Goal: Information Seeking & Learning: Learn about a topic

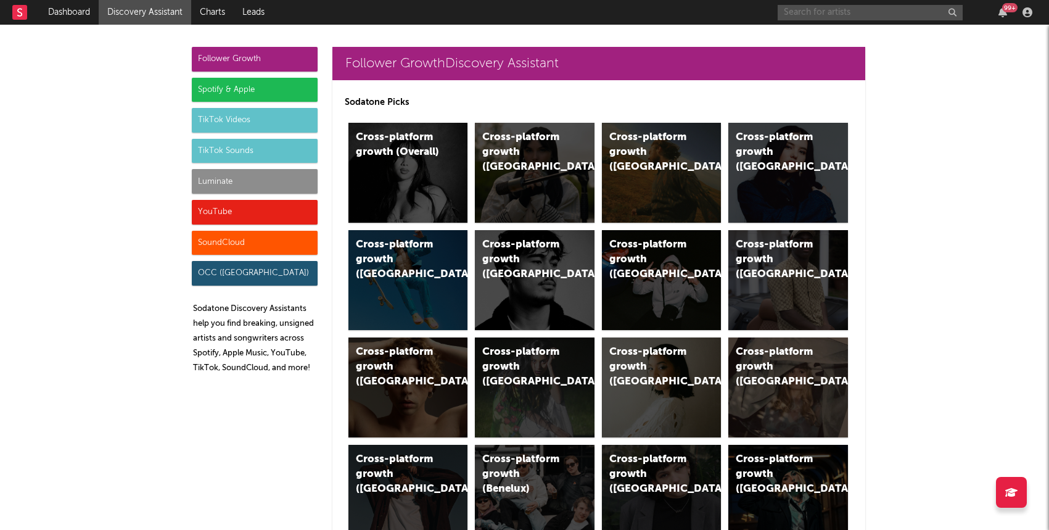
click at [797, 10] on input "text" at bounding box center [869, 12] width 185 height 15
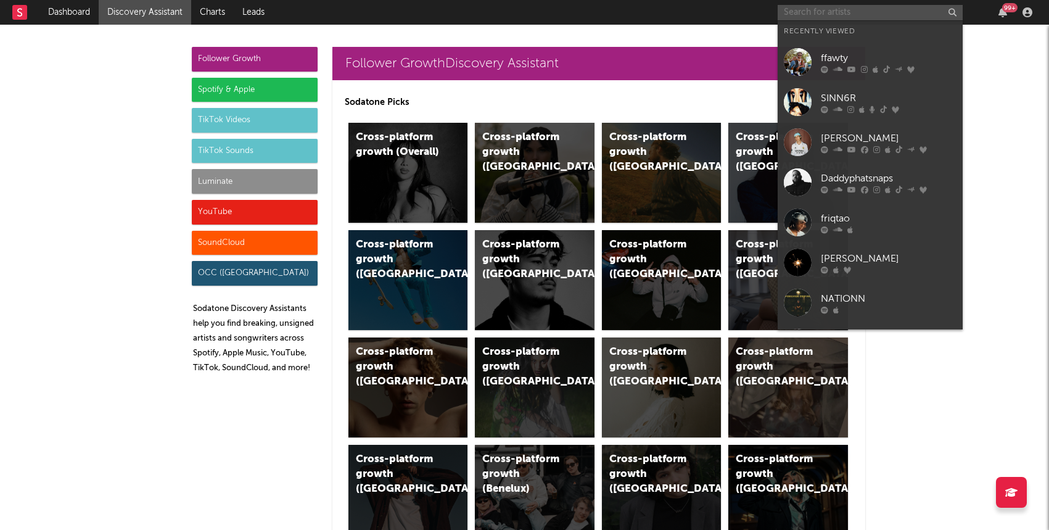
paste input "[URL][DOMAIN_NAME]"
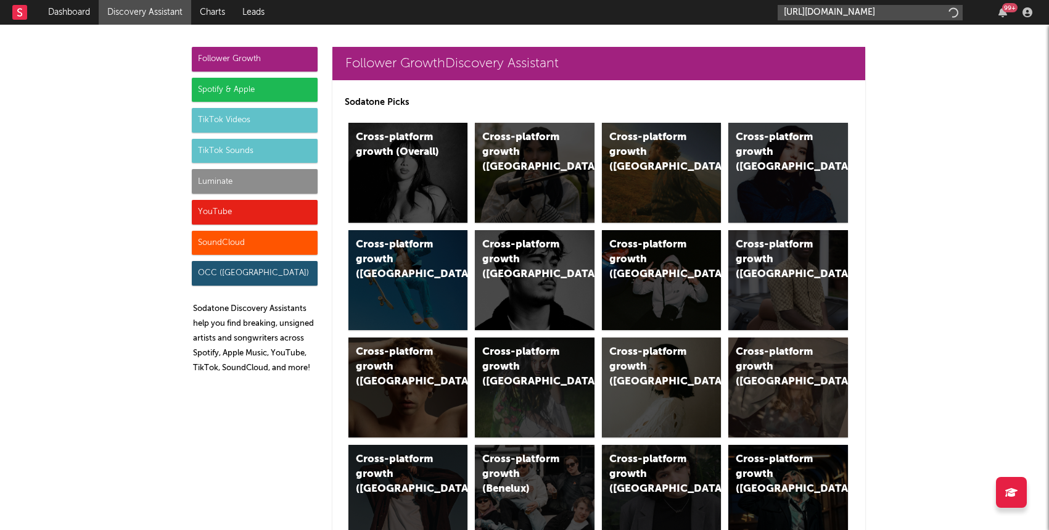
scroll to position [0, 39]
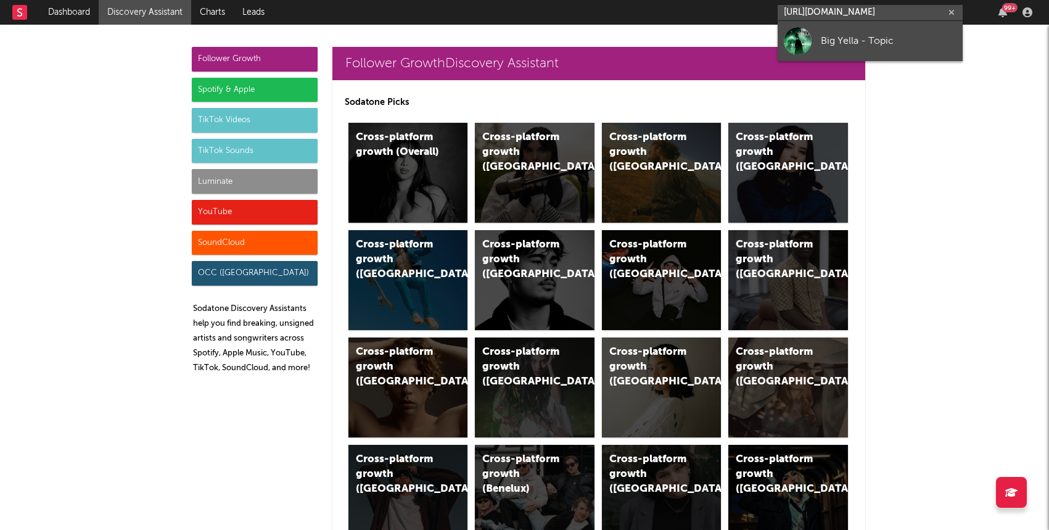
type input "[URL][DOMAIN_NAME]"
click at [834, 41] on div "Big Yella - Topic" at bounding box center [889, 40] width 136 height 15
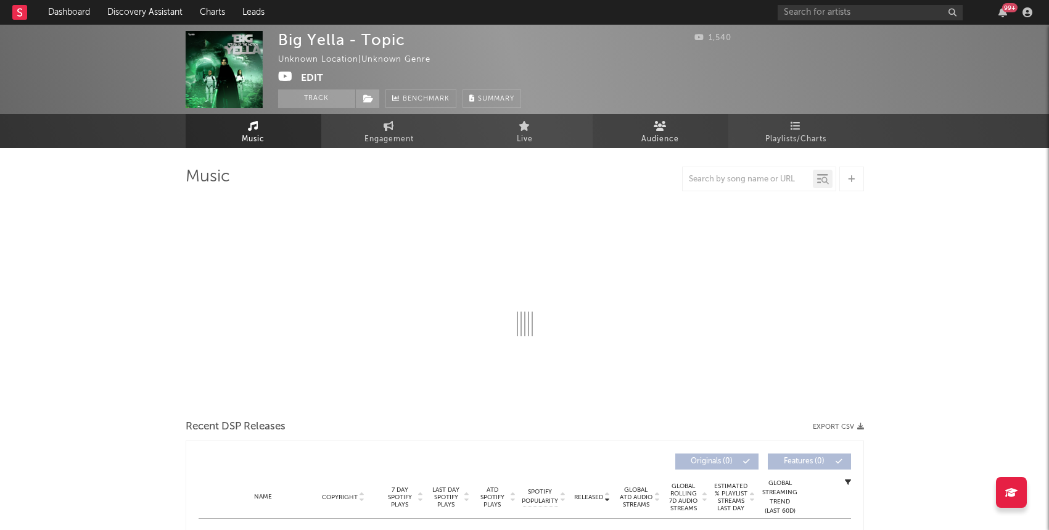
select select "1w"
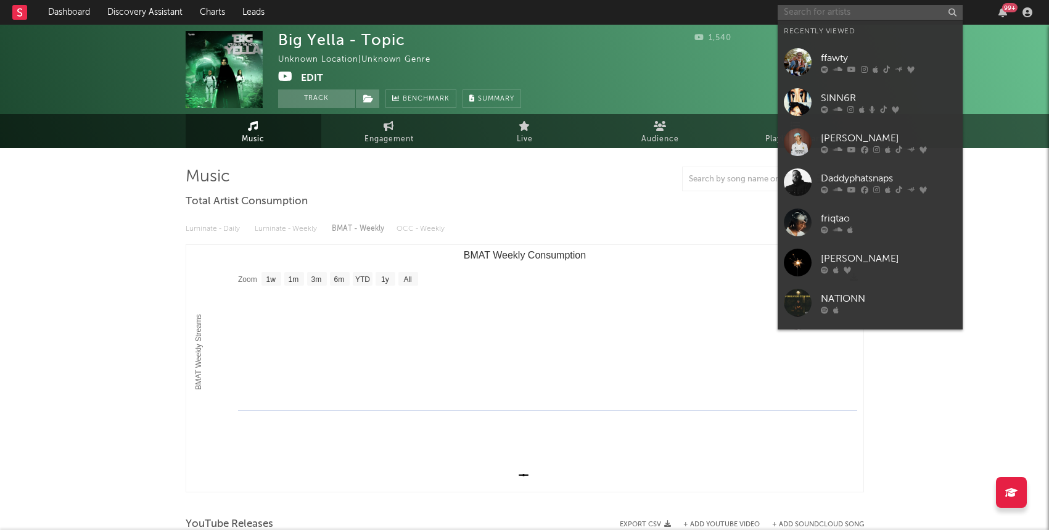
click at [821, 16] on input "text" at bounding box center [869, 12] width 185 height 15
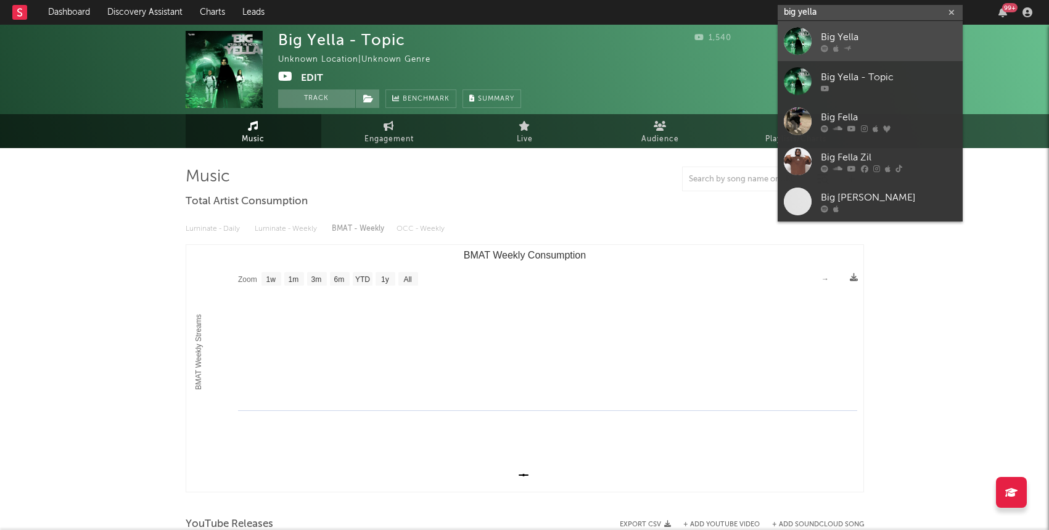
type input "big yella"
click at [843, 45] on icon at bounding box center [846, 47] width 7 height 7
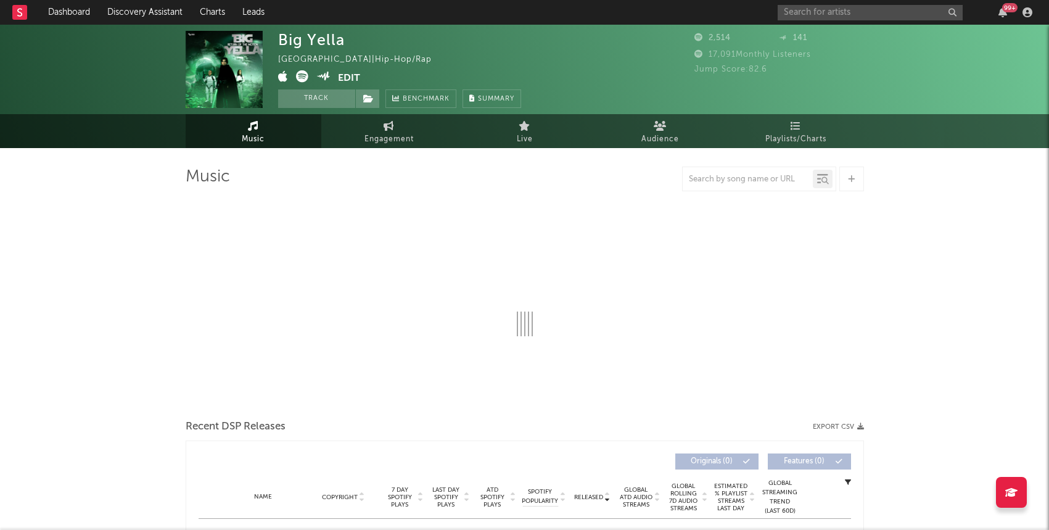
select select "1w"
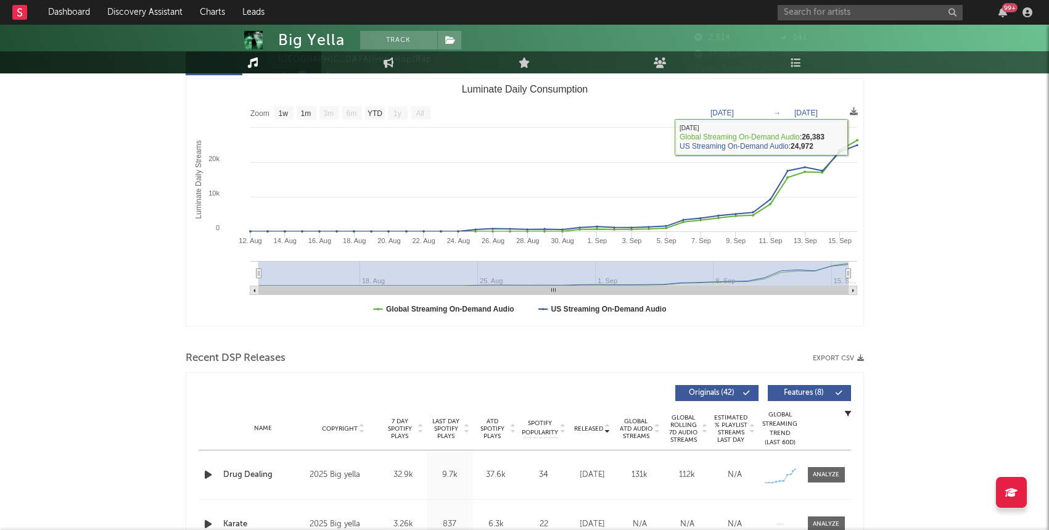
scroll to position [218, 0]
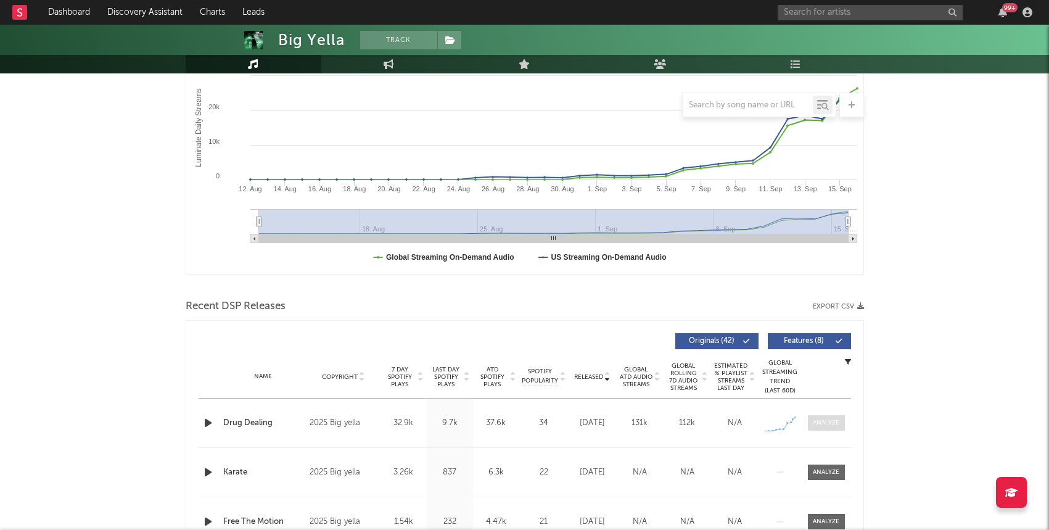
click at [829, 416] on span at bounding box center [826, 422] width 37 height 15
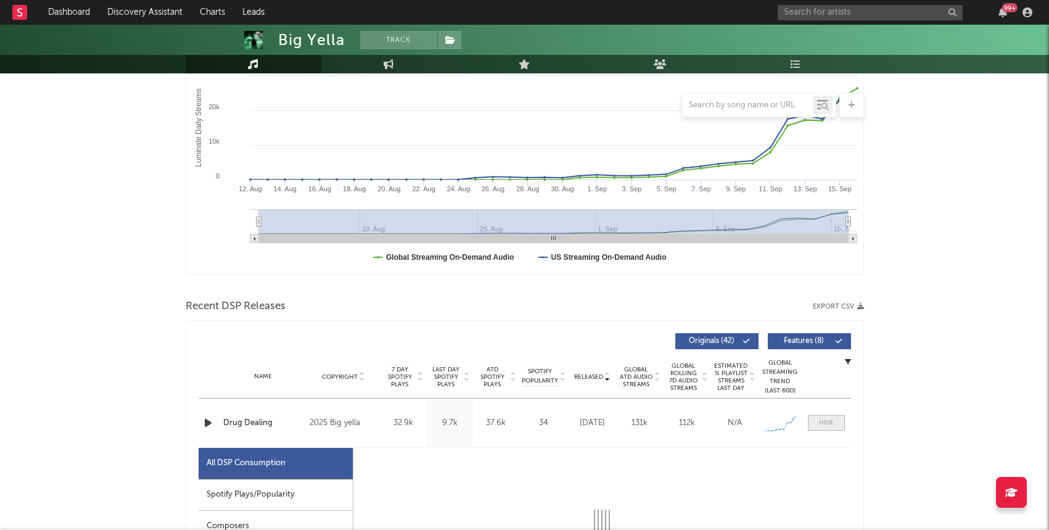
select select "1w"
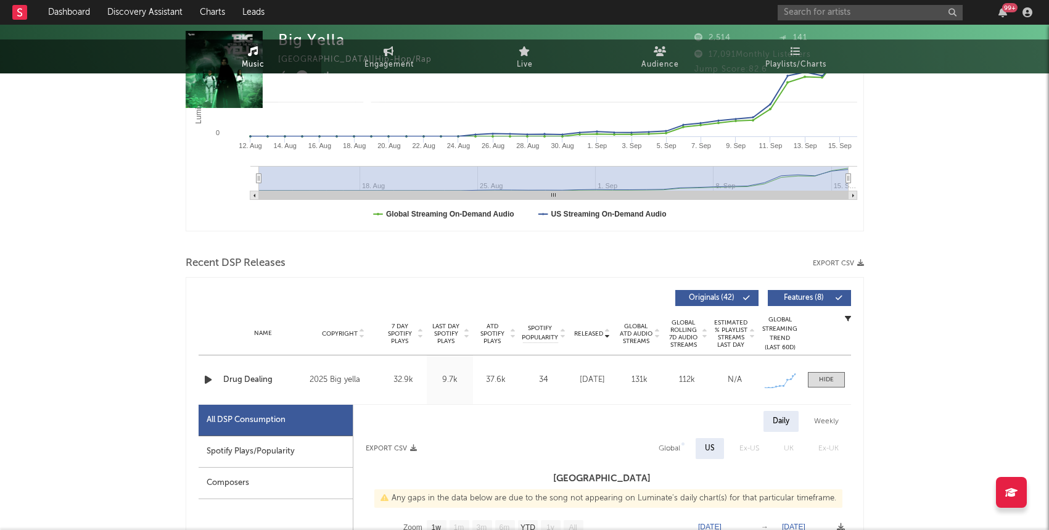
scroll to position [0, 0]
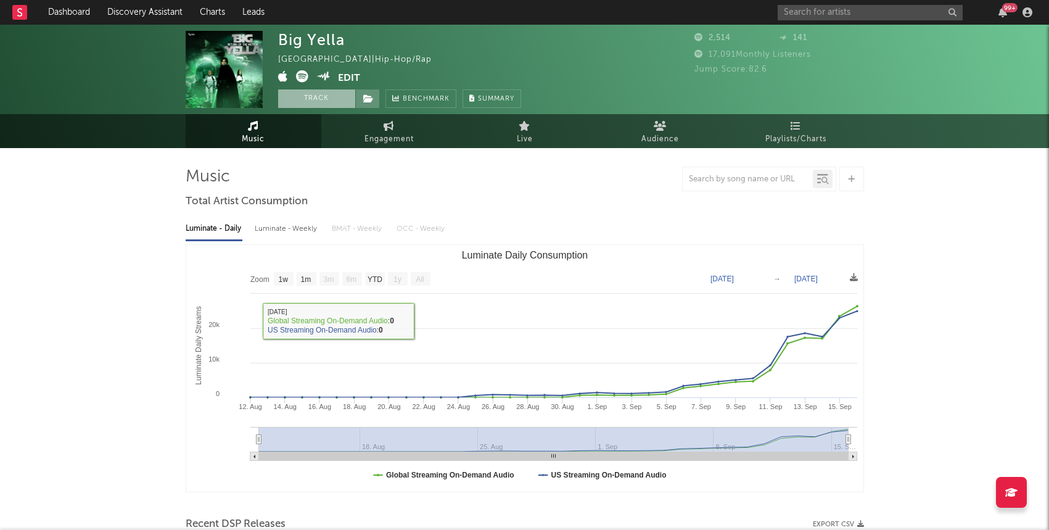
click at [319, 103] on button "Track" at bounding box center [316, 98] width 77 height 18
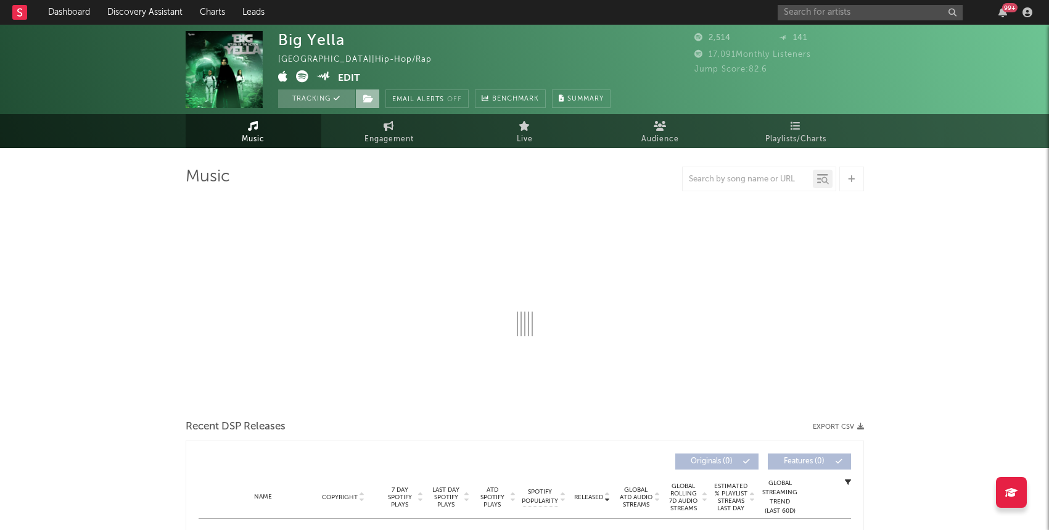
click at [366, 103] on span at bounding box center [367, 98] width 25 height 18
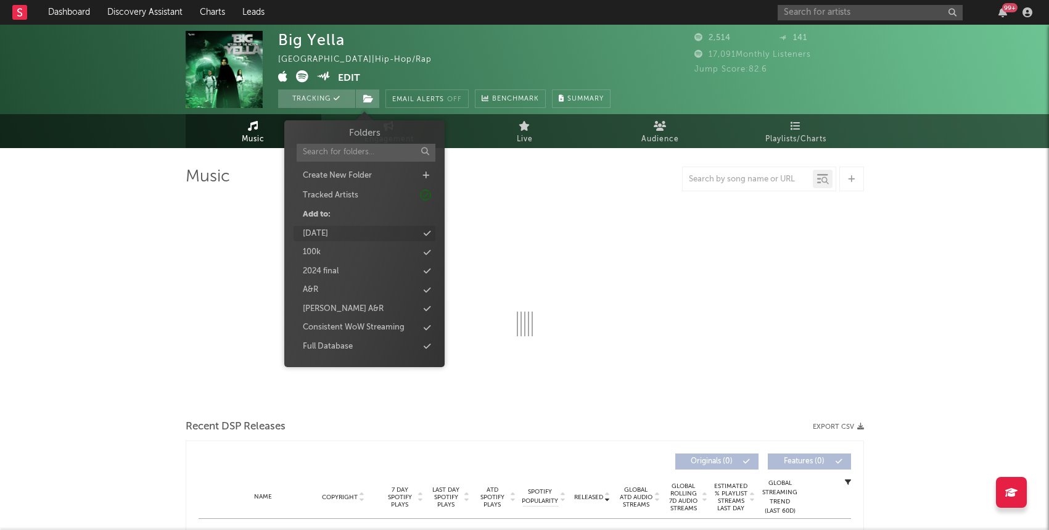
select select "1w"
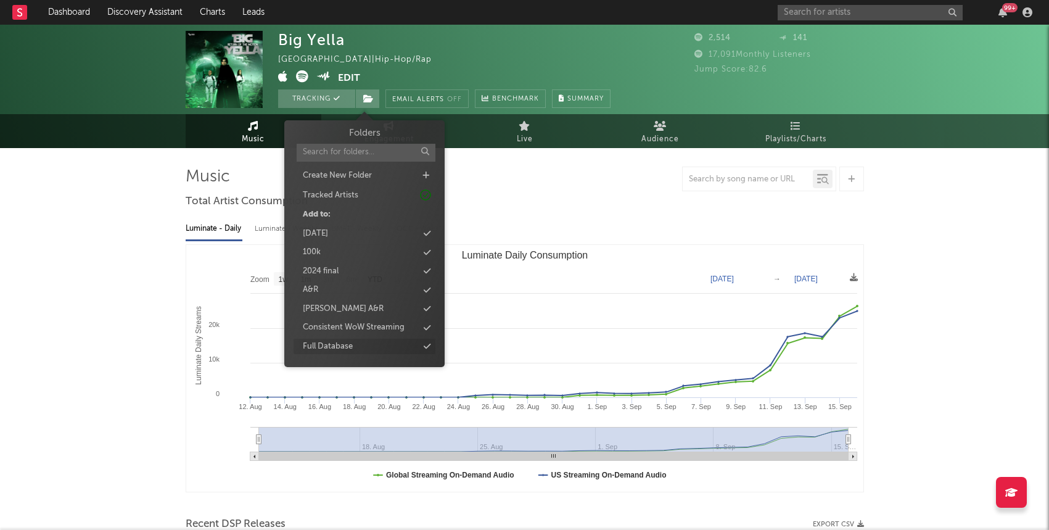
click at [340, 345] on div "Full Database" at bounding box center [328, 346] width 50 height 12
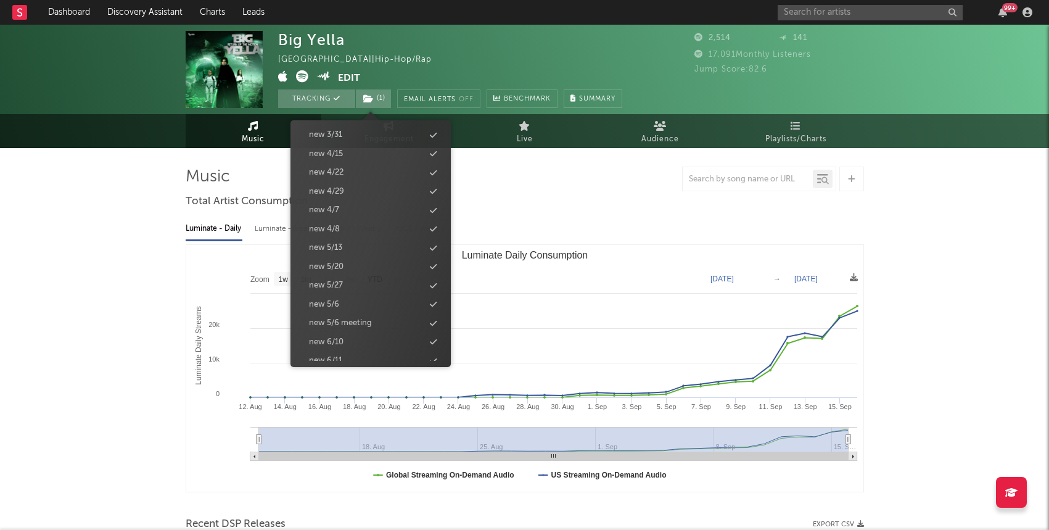
scroll to position [1276, 0]
click at [343, 260] on div "new 9/23" at bounding box center [326, 256] width 35 height 12
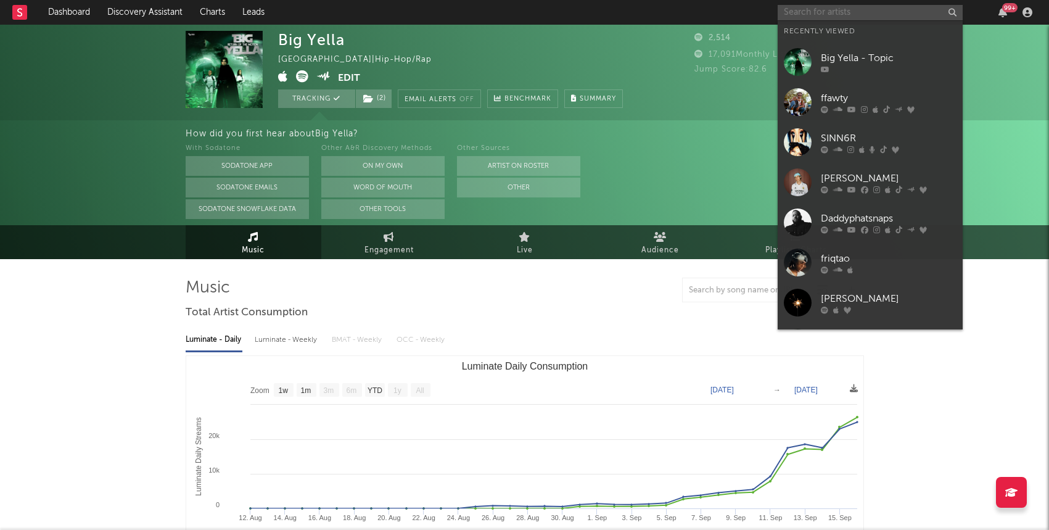
click at [854, 15] on input "text" at bounding box center [869, 12] width 185 height 15
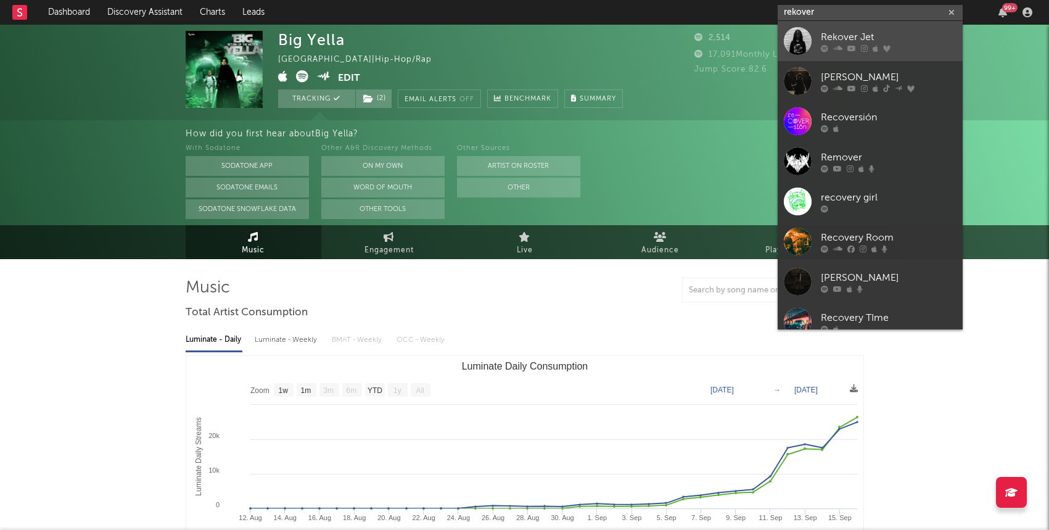
type input "rekover"
click at [853, 44] on icon at bounding box center [851, 47] width 9 height 7
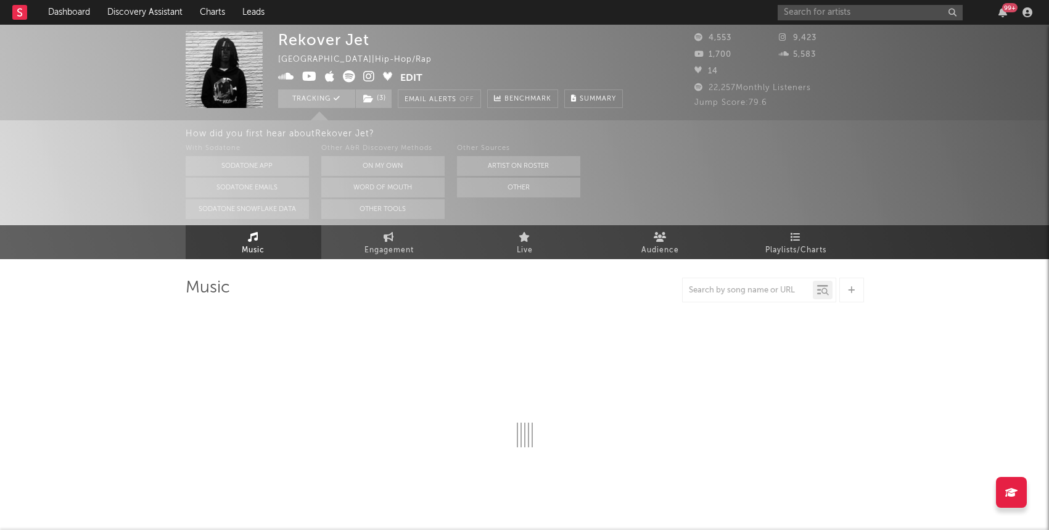
select select "1w"
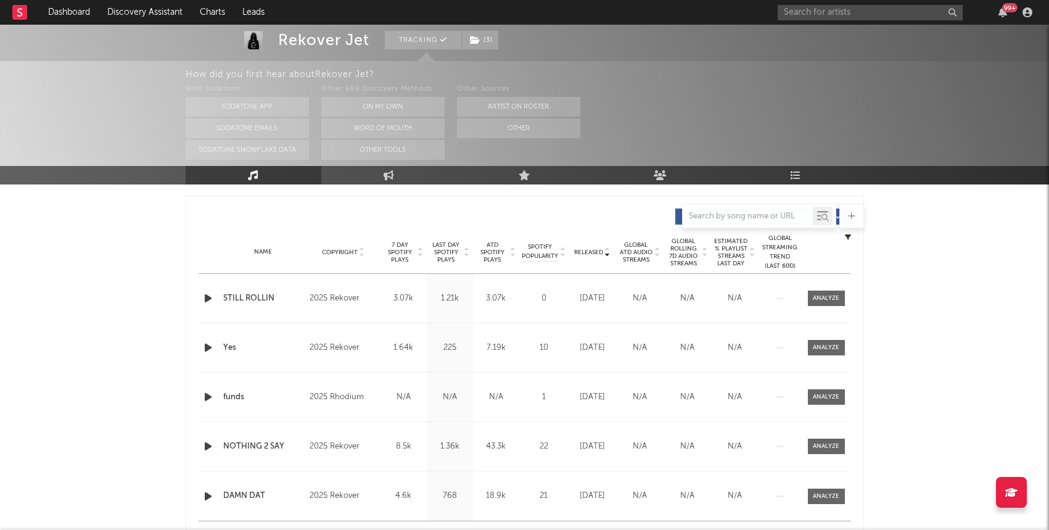
scroll to position [451, 0]
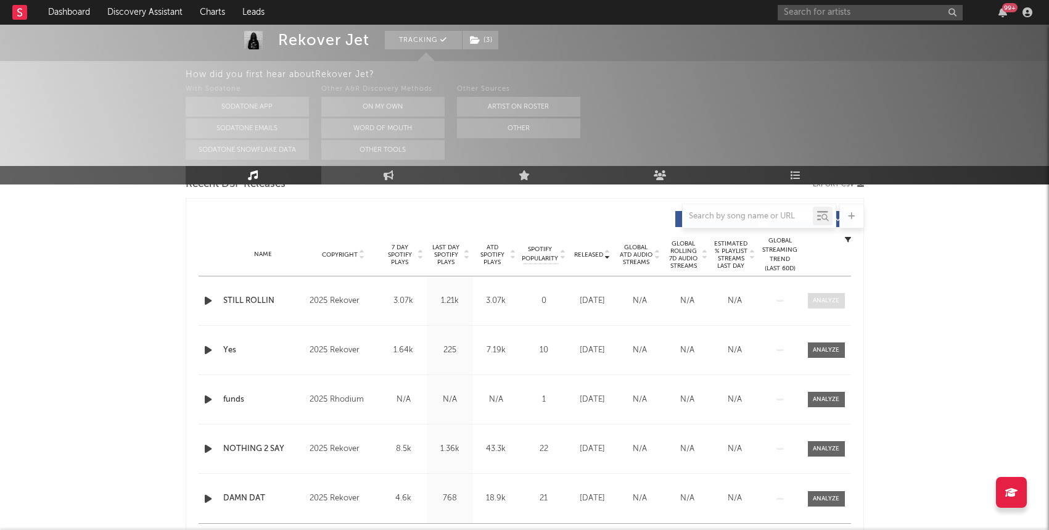
click at [827, 296] on div at bounding box center [826, 300] width 27 height 9
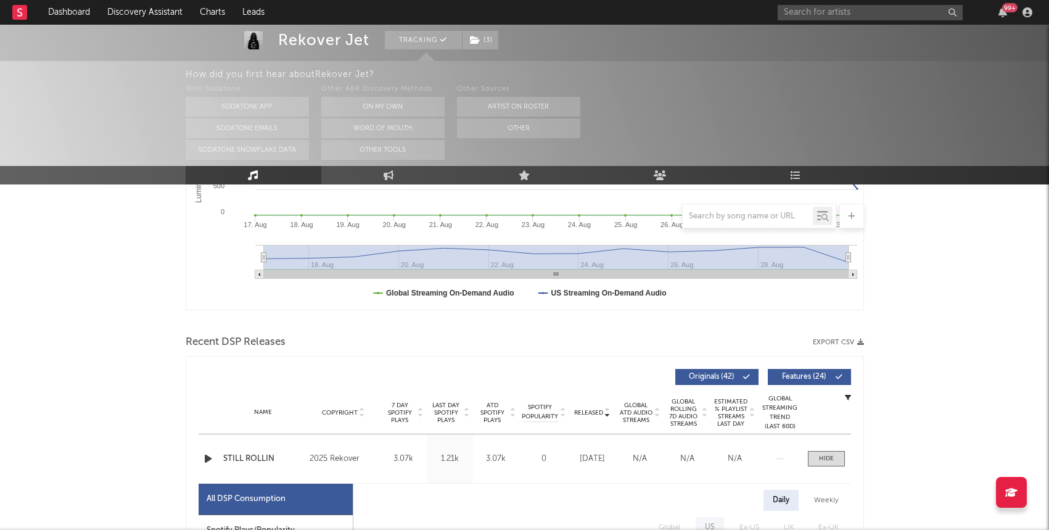
scroll to position [301, 0]
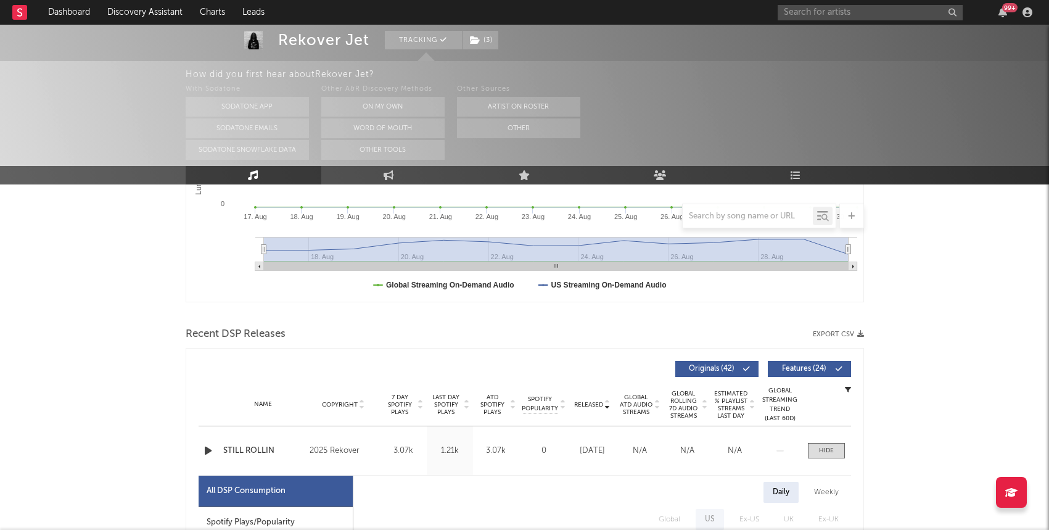
click at [454, 409] on span "Last Day Spotify Plays" at bounding box center [446, 404] width 33 height 22
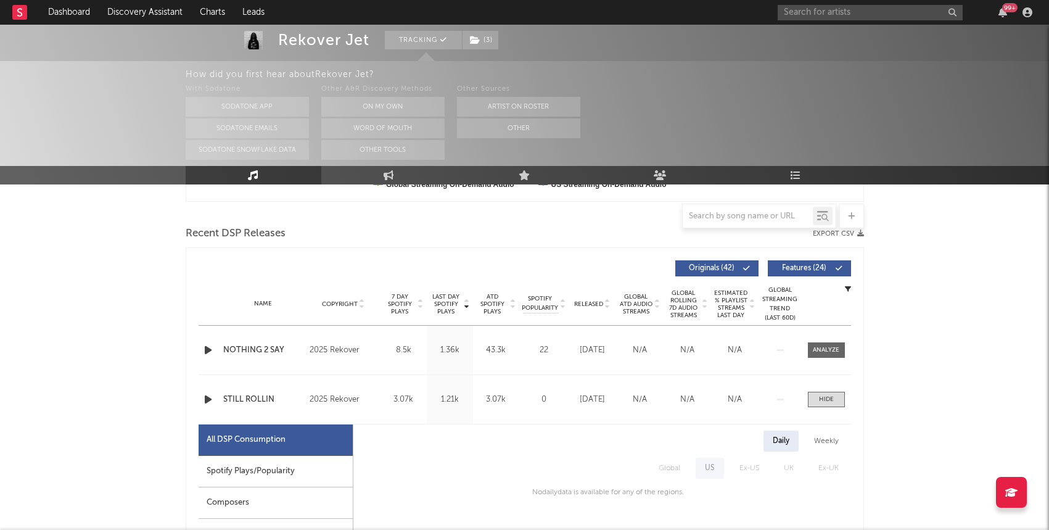
scroll to position [405, 0]
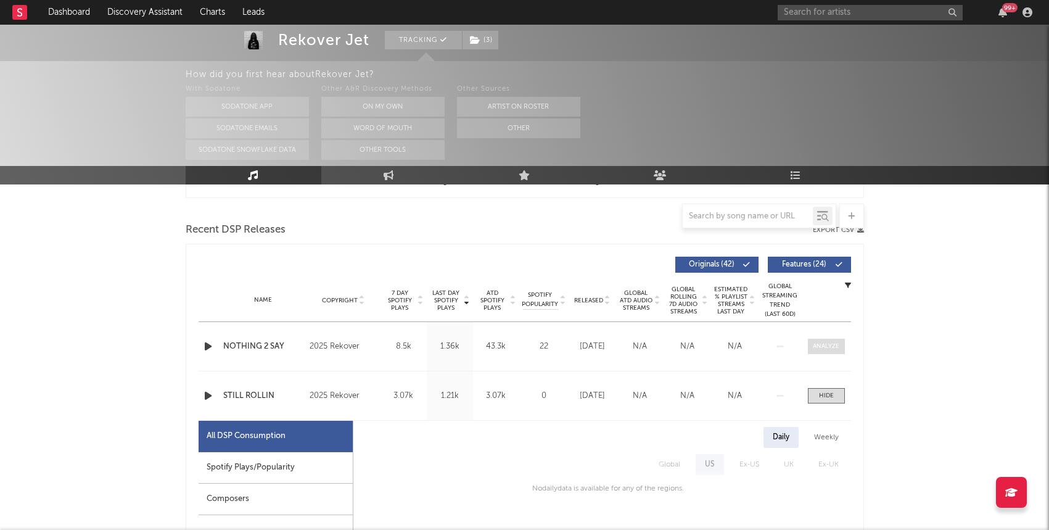
click at [828, 348] on div at bounding box center [826, 346] width 27 height 9
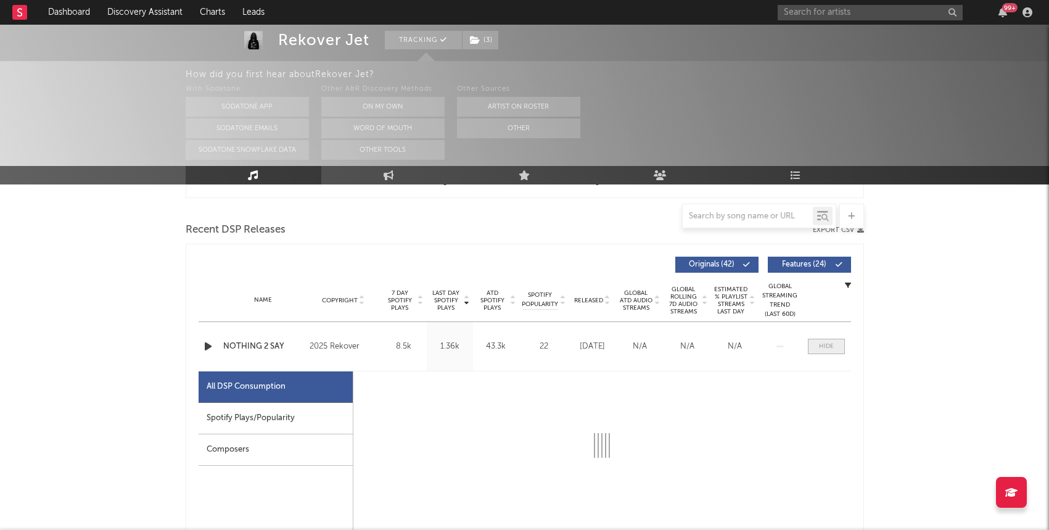
select select "1w"
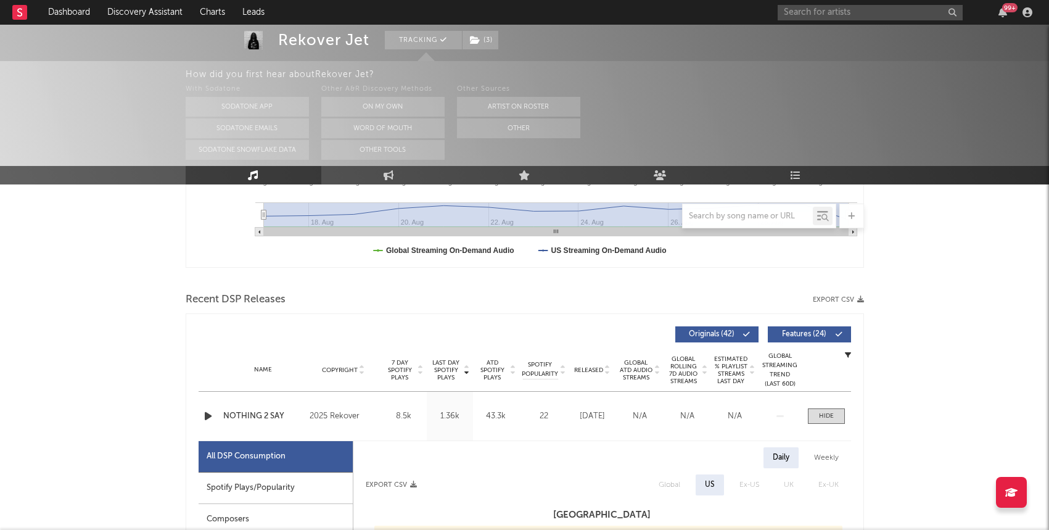
scroll to position [271, 0]
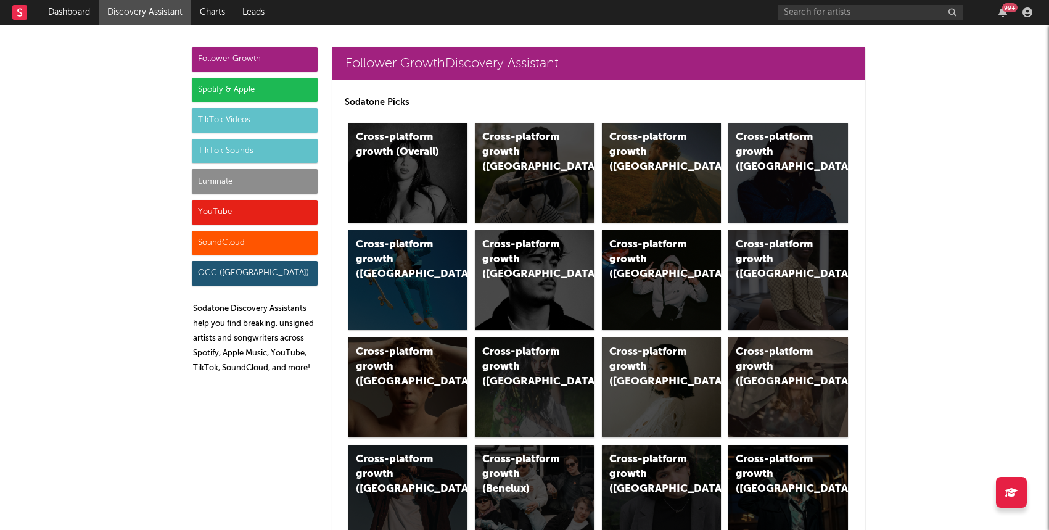
click at [245, 179] on div "Luminate" at bounding box center [255, 181] width 126 height 25
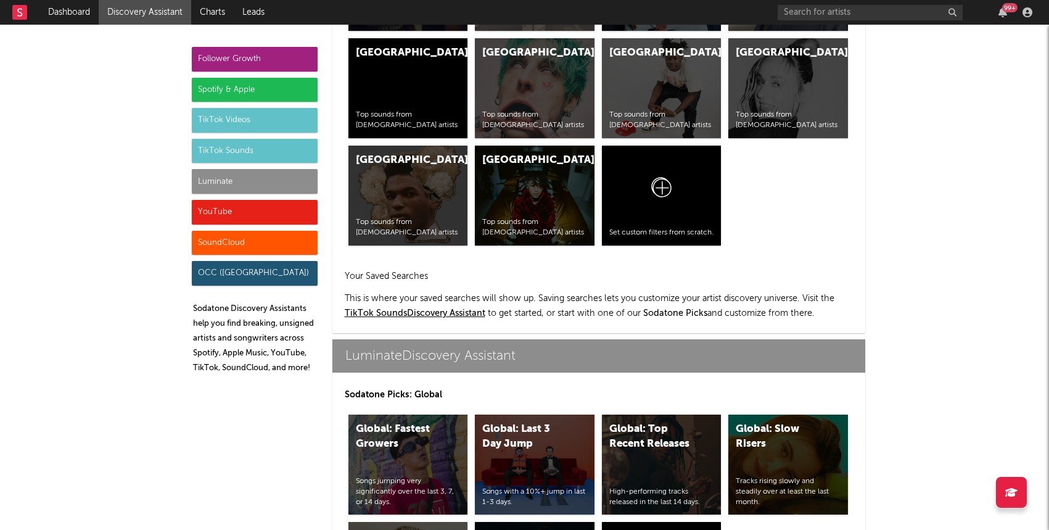
scroll to position [5473, 0]
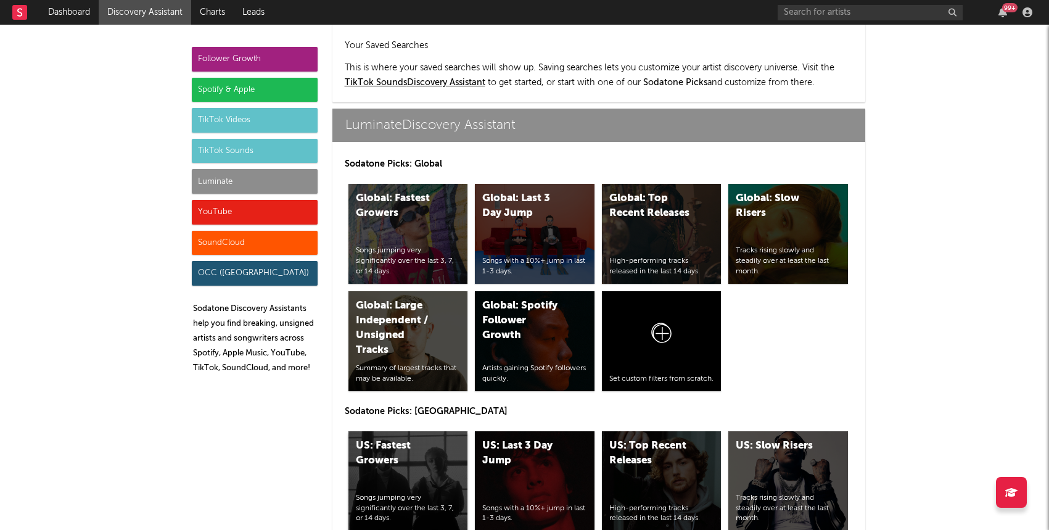
click at [416, 431] on div "US: Fastest Growers Songs jumping very significantly over the last 3, 7, or 14 …" at bounding box center [408, 481] width 120 height 100
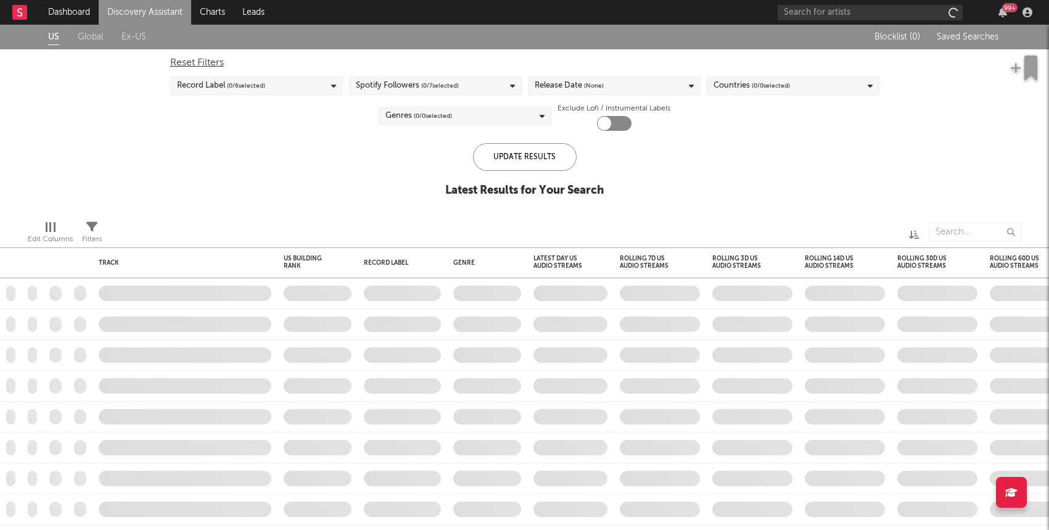
checkbox input "true"
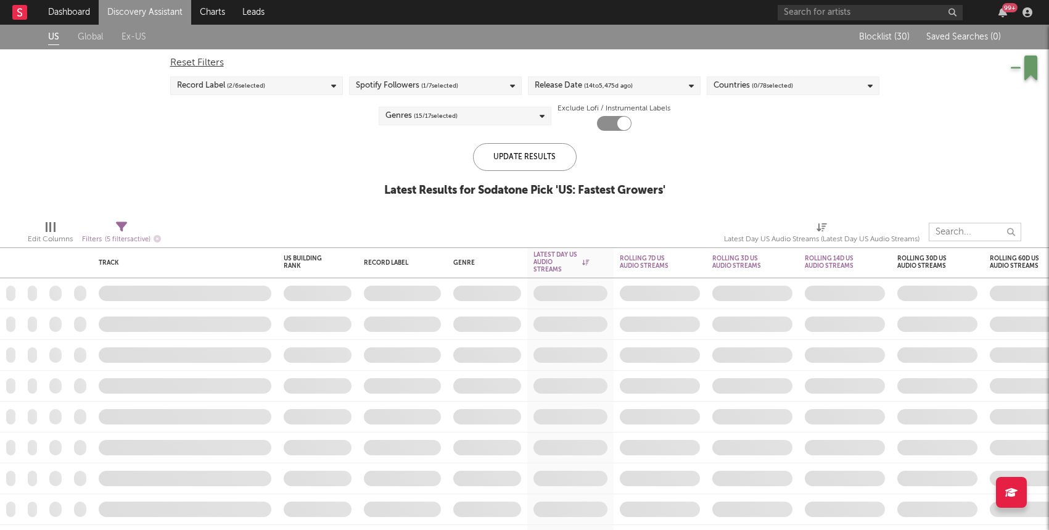
click at [945, 232] on input "text" at bounding box center [974, 232] width 92 height 18
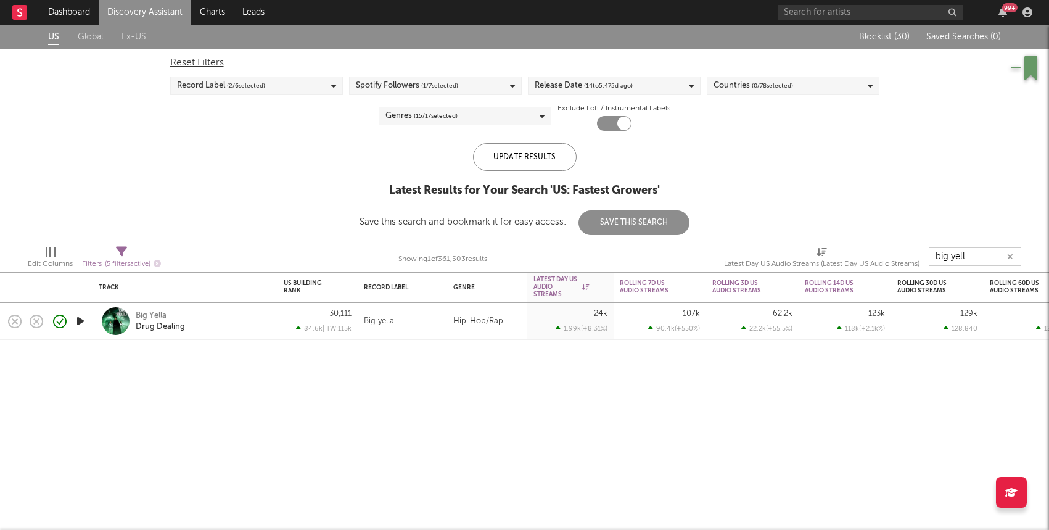
type input "big yella"
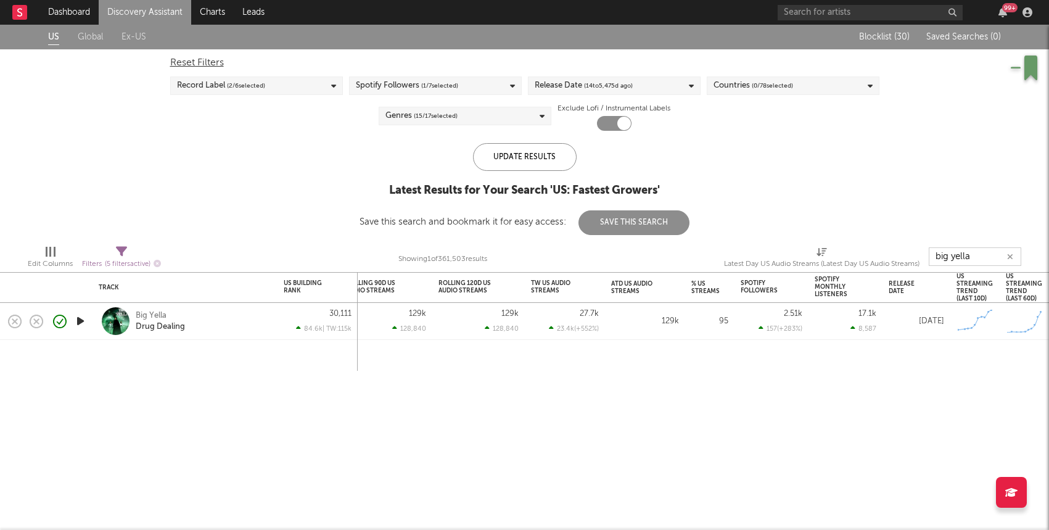
click at [1012, 256] on icon "button" at bounding box center [1010, 257] width 6 height 8
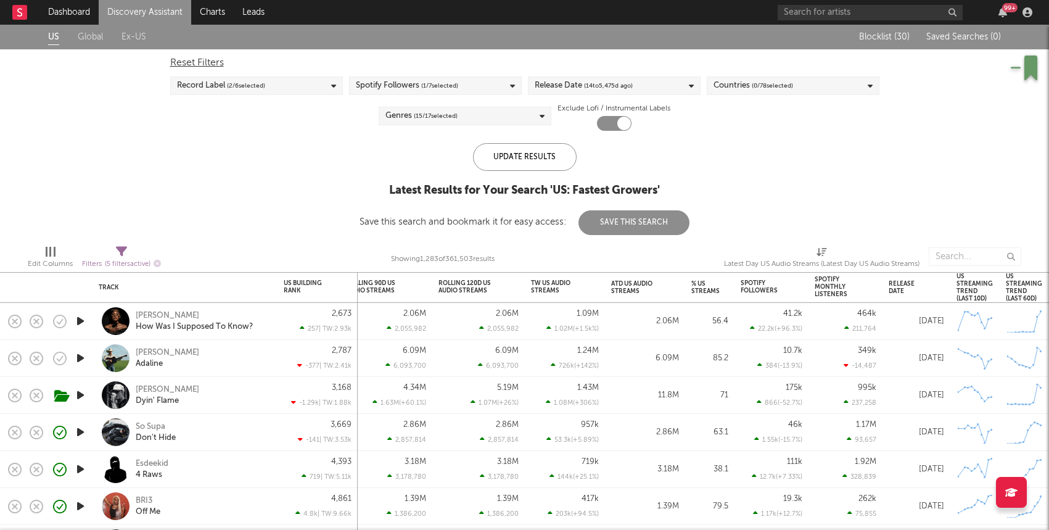
click at [176, 169] on div "US Global Ex-US Blocklist ( 30 ) Saved Searches ( 0 ) Reset Filters Record Labe…" at bounding box center [524, 130] width 1049 height 210
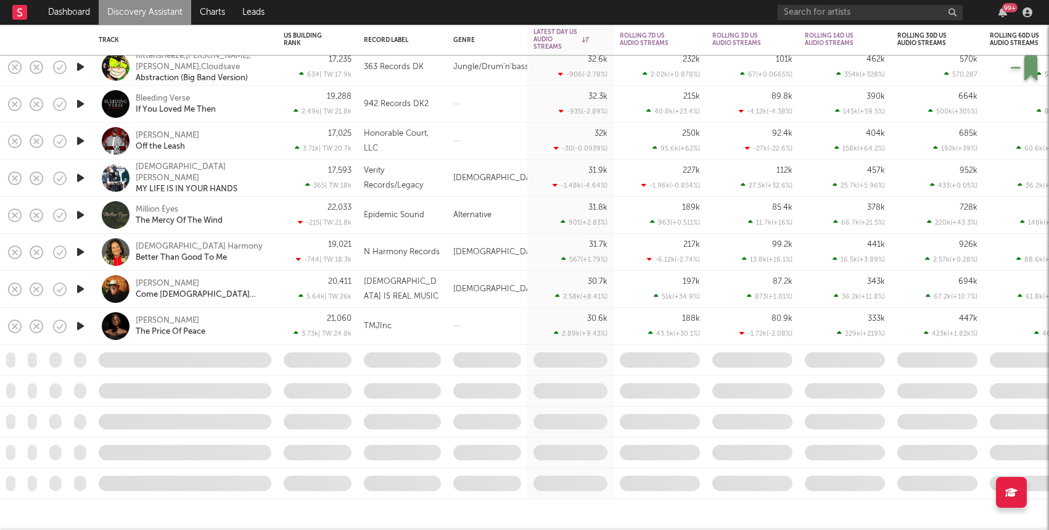
click at [428, 324] on div "TMJInc" at bounding box center [402, 326] width 77 height 15
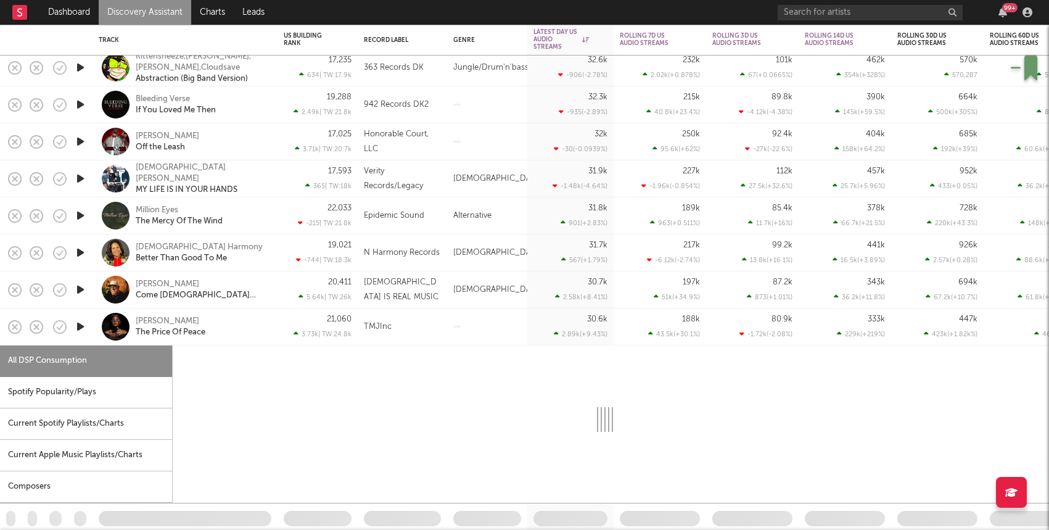
select select "1w"
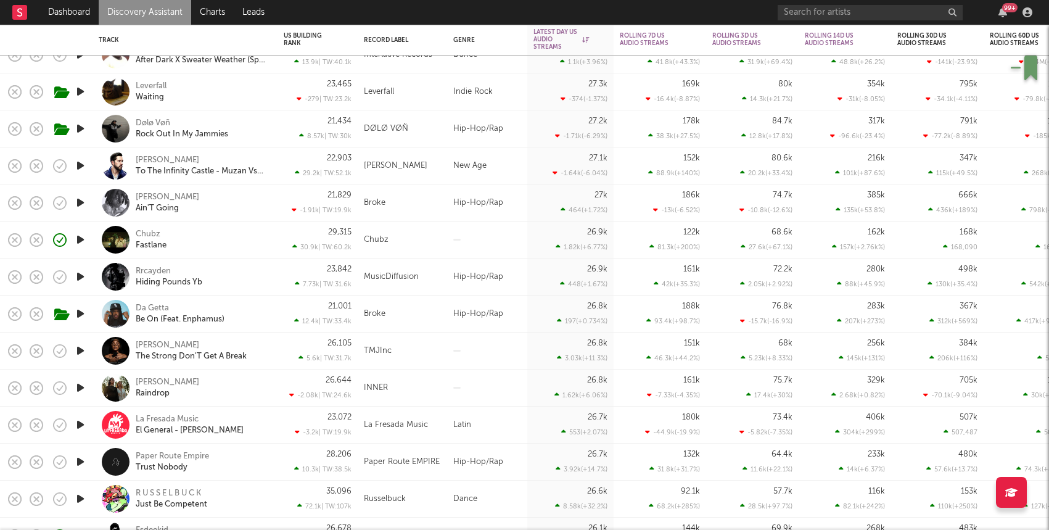
click at [250, 131] on div "Dølø Vøñ Rock Out In My Jammies" at bounding box center [202, 129] width 133 height 22
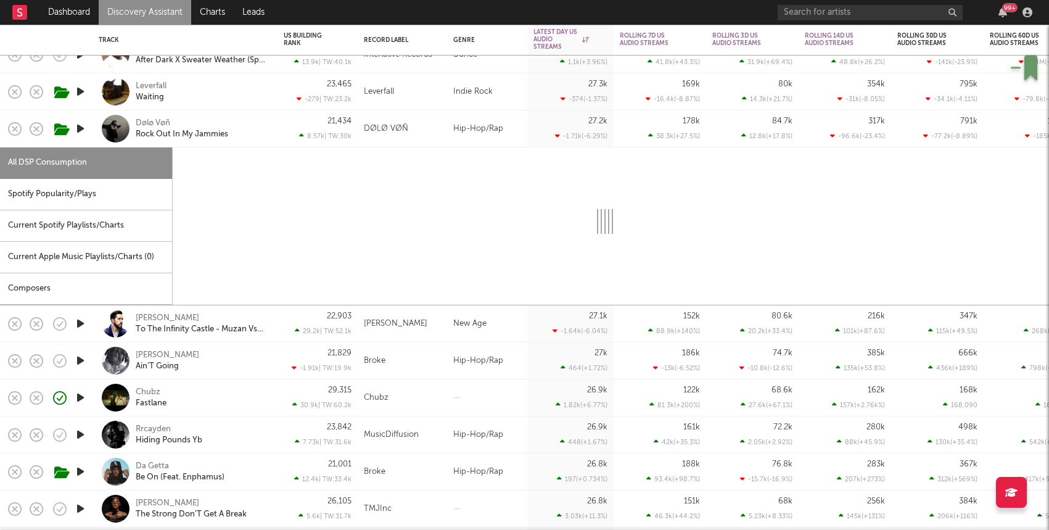
select select "6m"
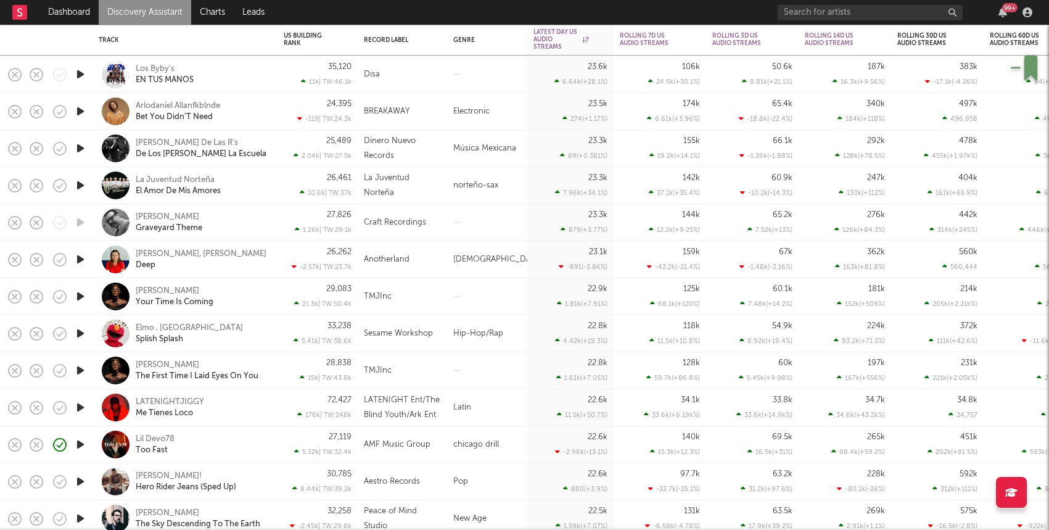
click at [226, 454] on div "Lil Devo78 Too Fast" at bounding box center [202, 444] width 133 height 22
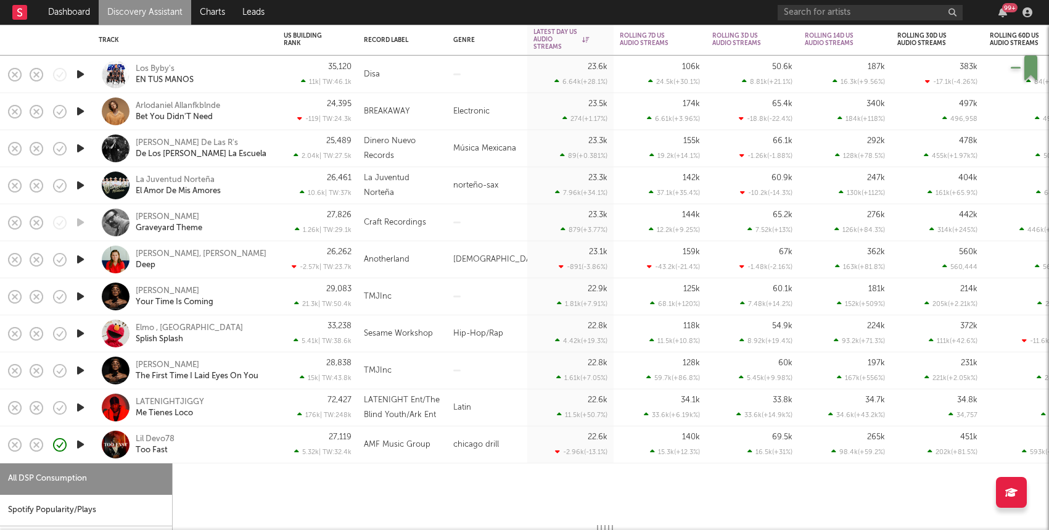
select select "1w"
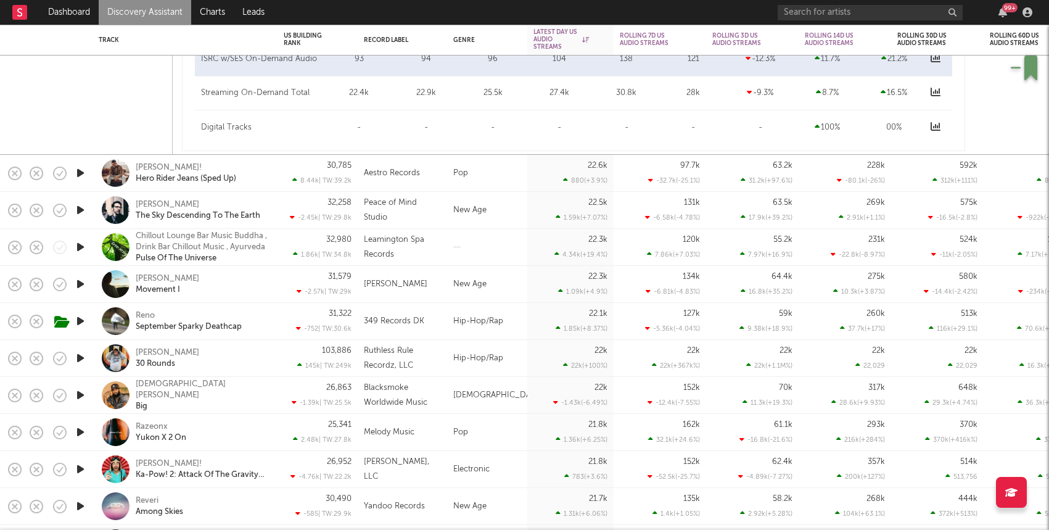
click at [284, 358] on div "103,886 145k | TW: 249k" at bounding box center [318, 358] width 68 height 36
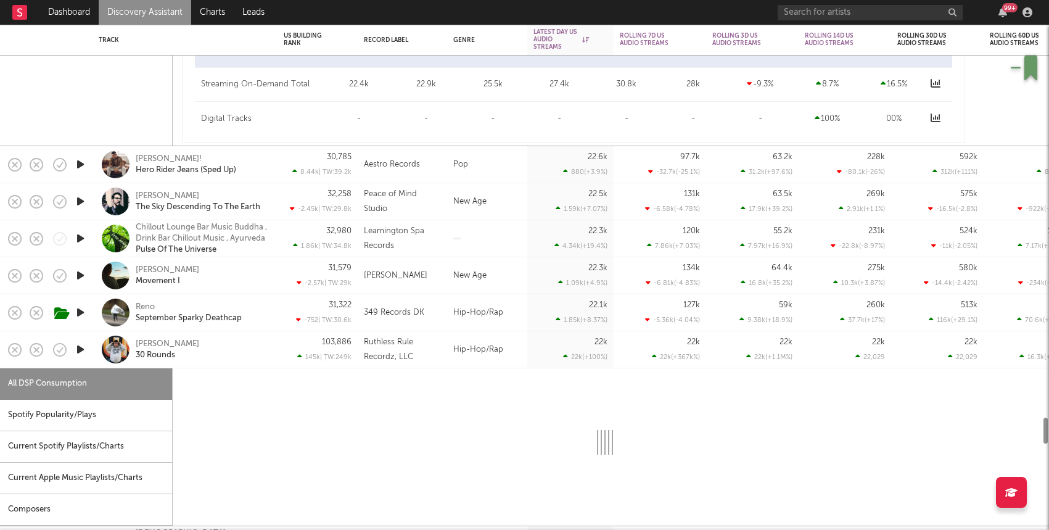
select select "1w"
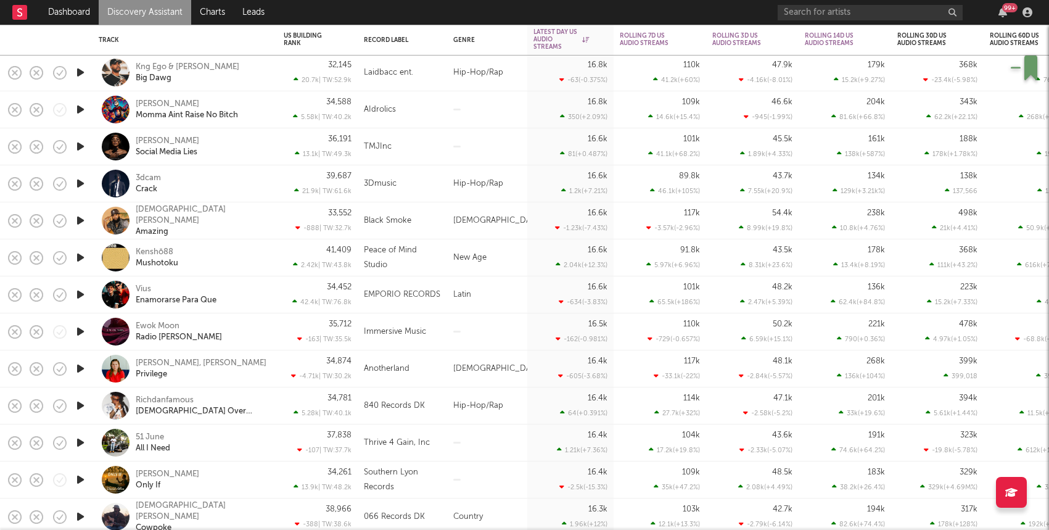
click at [288, 441] on div "37,838 -107 | TW: 37.7k" at bounding box center [318, 442] width 68 height 36
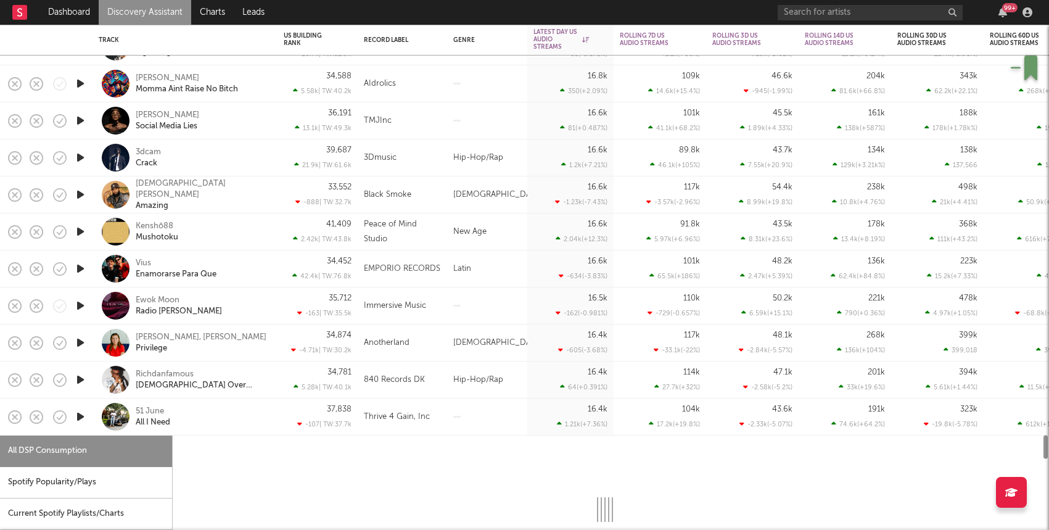
select select "1w"
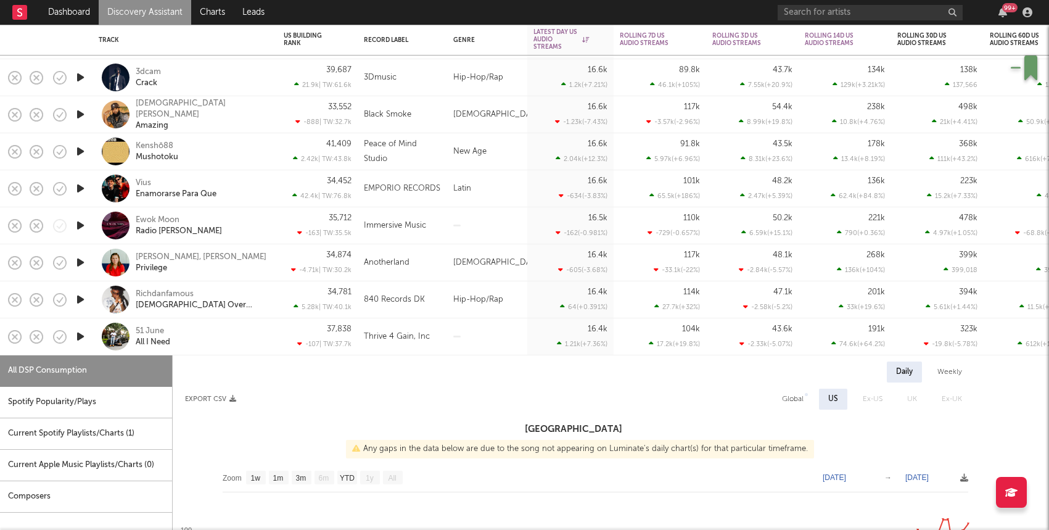
click at [284, 305] on div "5.28k | TW: 40.1k" at bounding box center [318, 307] width 68 height 8
select select "1w"
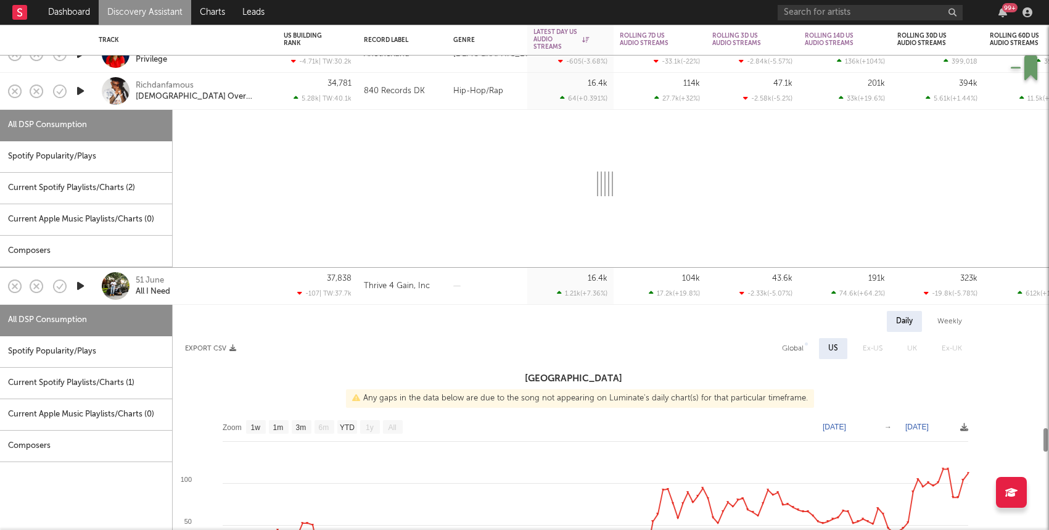
select select "1w"
select select "6m"
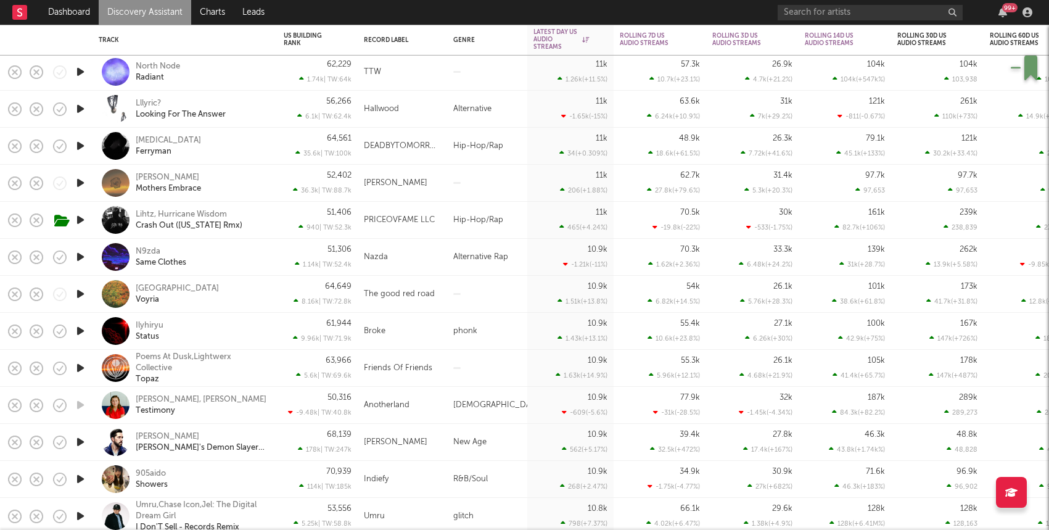
click at [302, 478] on div "70,939 114k | TW: 185k" at bounding box center [318, 479] width 68 height 36
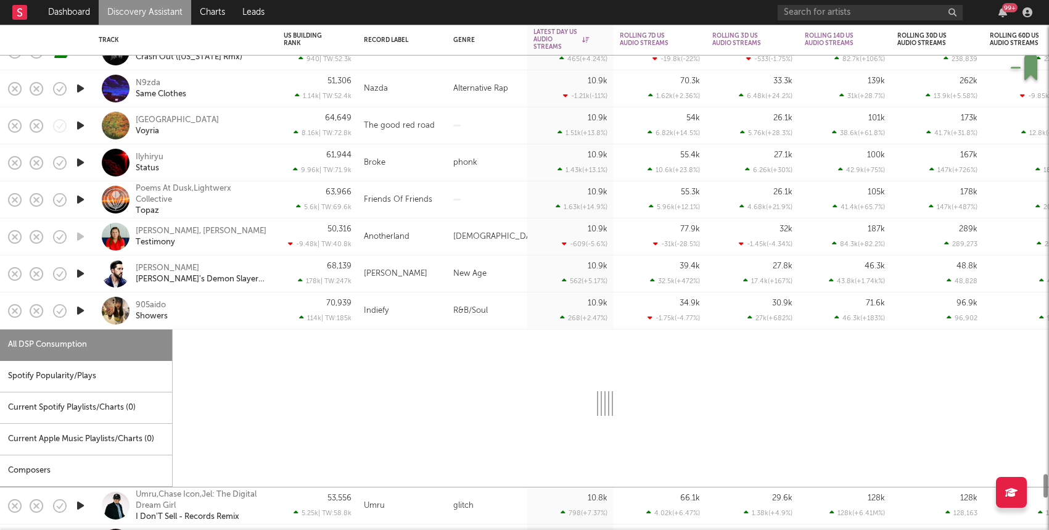
select select "1w"
